Goal: Task Accomplishment & Management: Use online tool/utility

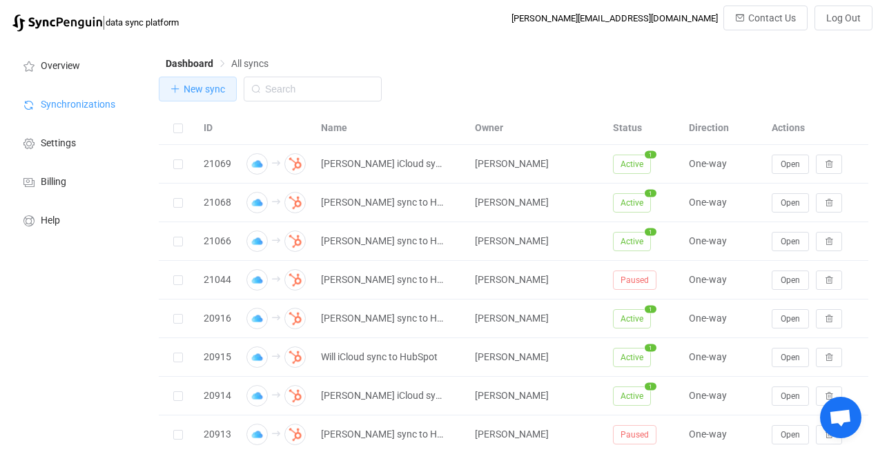
click at [219, 91] on span "New sync" at bounding box center [204, 89] width 41 height 11
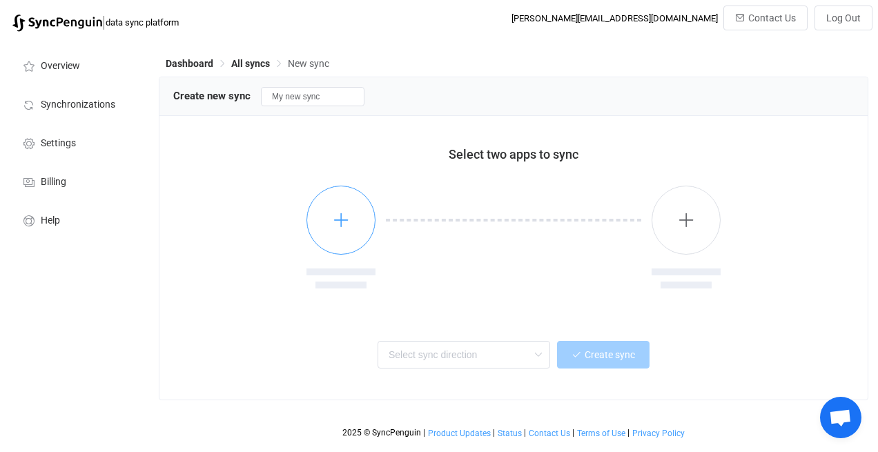
click at [334, 224] on icon "button" at bounding box center [341, 219] width 17 height 17
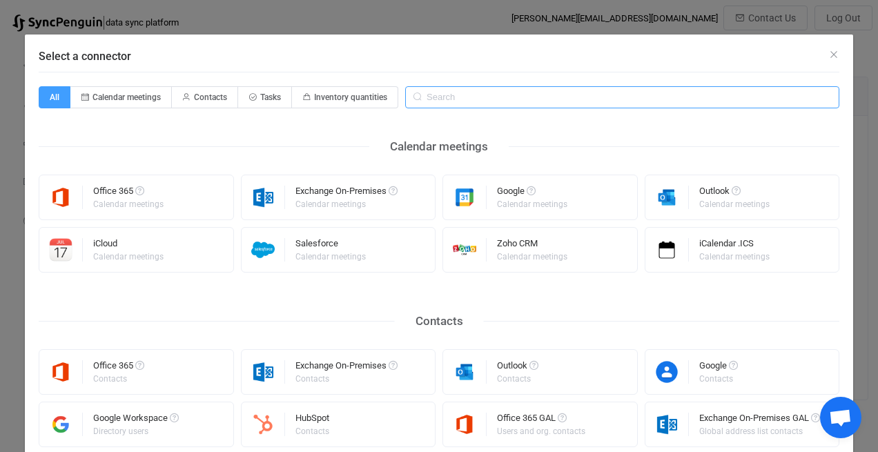
click at [548, 102] on input "Select a connector" at bounding box center [622, 97] width 434 height 22
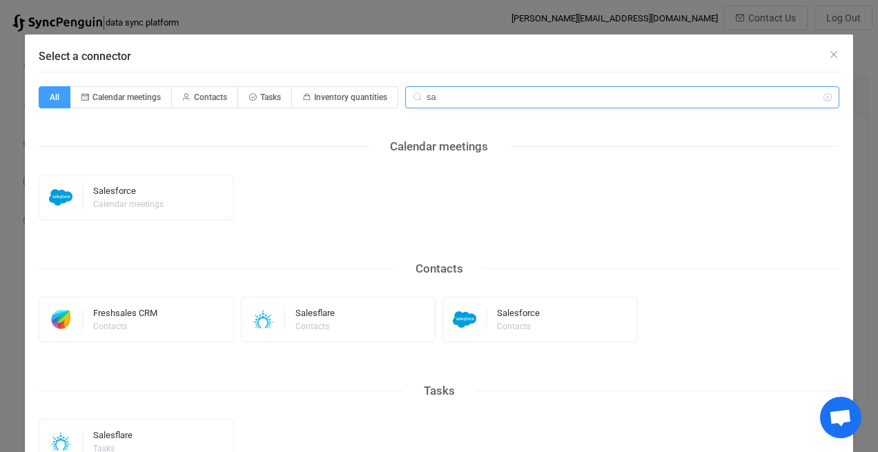
type input "s"
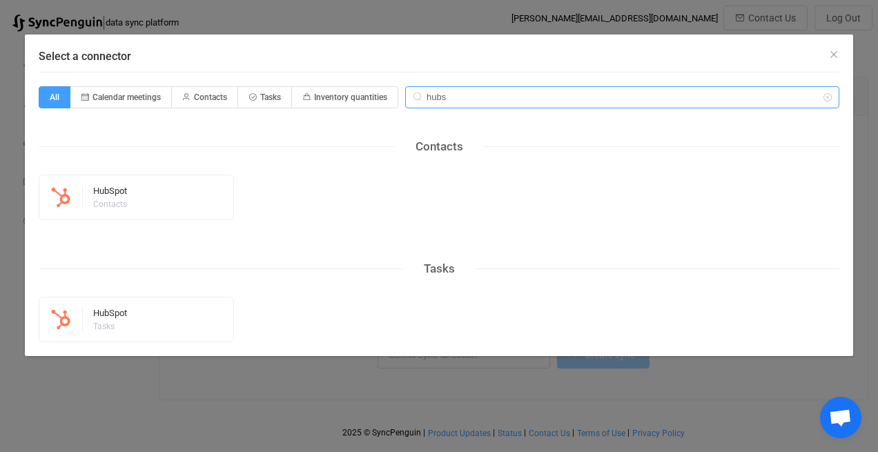
type input "hubs"
drag, startPoint x: 548, startPoint y: 102, endPoint x: 833, endPoint y: 64, distance: 287.1
click at [711, 64] on div "Select a connector" at bounding box center [439, 53] width 829 height 37
click at [711, 63] on div "Select a connector" at bounding box center [439, 53] width 829 height 37
click at [711, 60] on button "Close" at bounding box center [834, 54] width 11 height 13
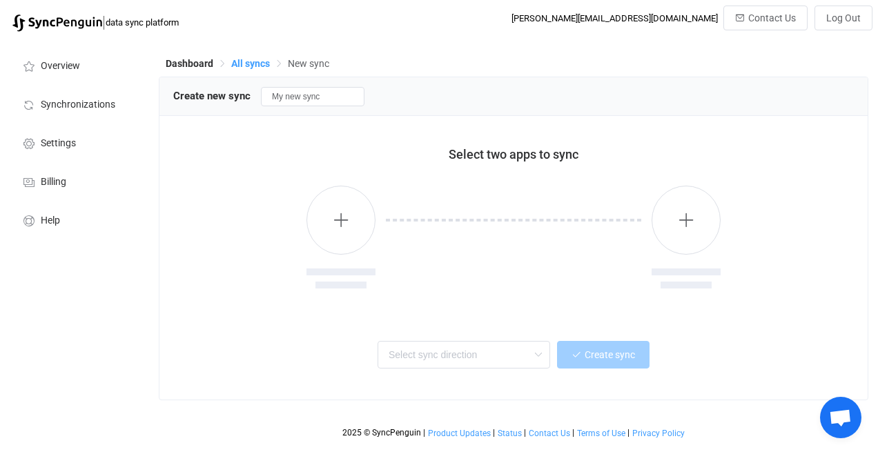
click at [243, 64] on span "All syncs" at bounding box center [250, 63] width 39 height 11
